Goal: Navigation & Orientation: Find specific page/section

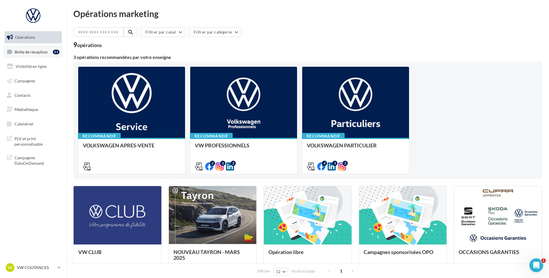
click at [33, 52] on span "Boîte de réception" at bounding box center [31, 51] width 33 height 5
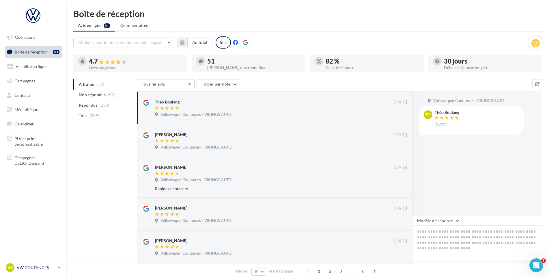
click at [34, 265] on p "VW COUTANCES" at bounding box center [36, 267] width 38 height 6
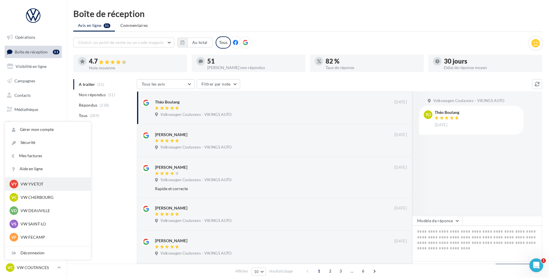
scroll to position [58, 0]
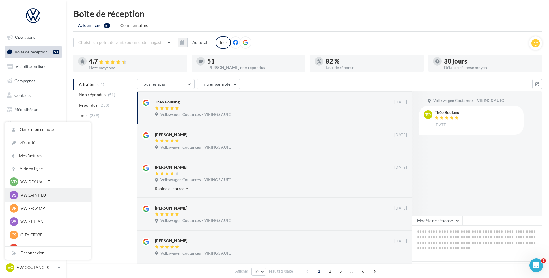
click at [46, 197] on p "VW SAINT-LO" at bounding box center [51, 195] width 63 height 6
